Goal: Navigation & Orientation: Understand site structure

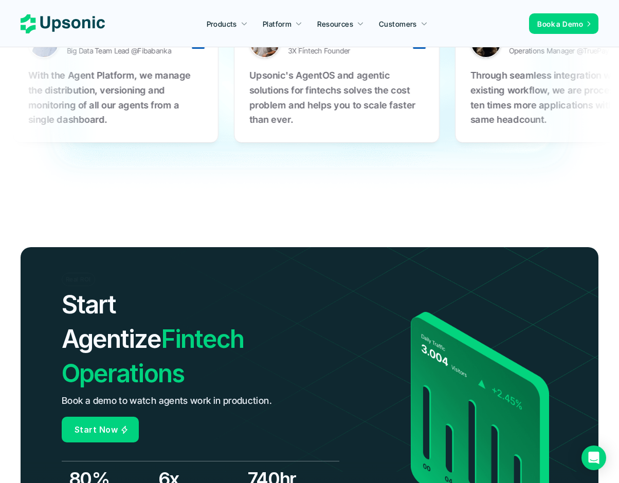
scroll to position [3649, 0]
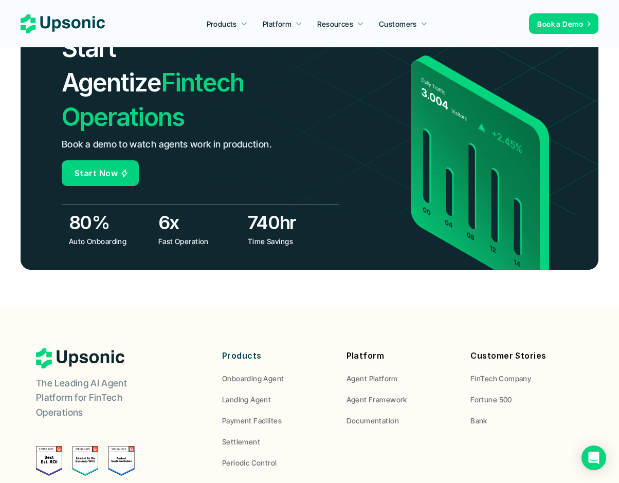
click at [486, 373] on p "FinTech Company" at bounding box center [500, 378] width 61 height 11
click at [495, 394] on p "Fortune 500" at bounding box center [491, 399] width 42 height 11
click at [481, 415] on p "Bank" at bounding box center [478, 420] width 17 height 11
click at [375, 415] on p "Documentation" at bounding box center [372, 420] width 52 height 11
click at [371, 394] on p "Agent Framework" at bounding box center [376, 399] width 61 height 11
